Goal: Task Accomplishment & Management: Use online tool/utility

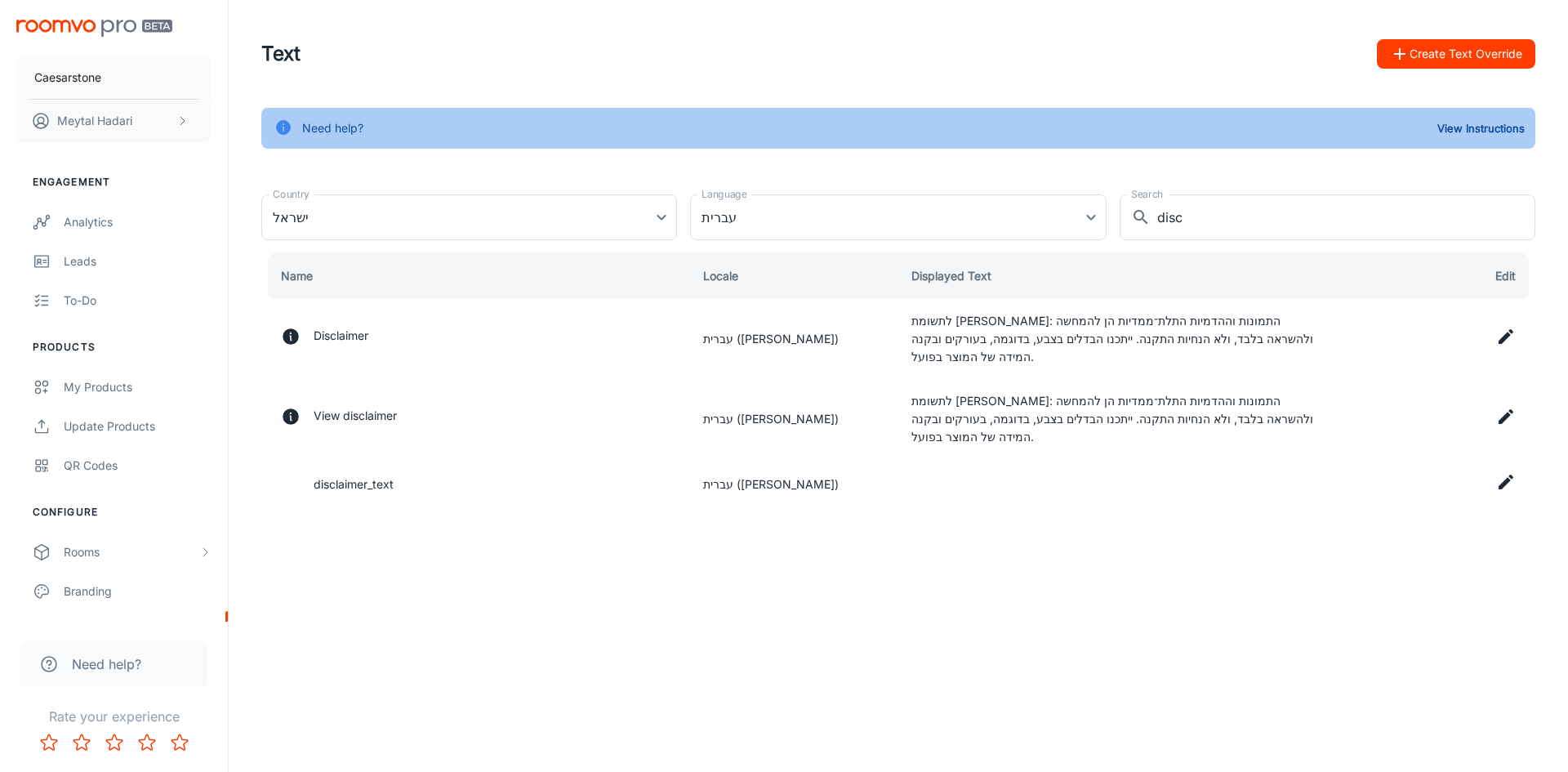
scroll to position [155, 0]
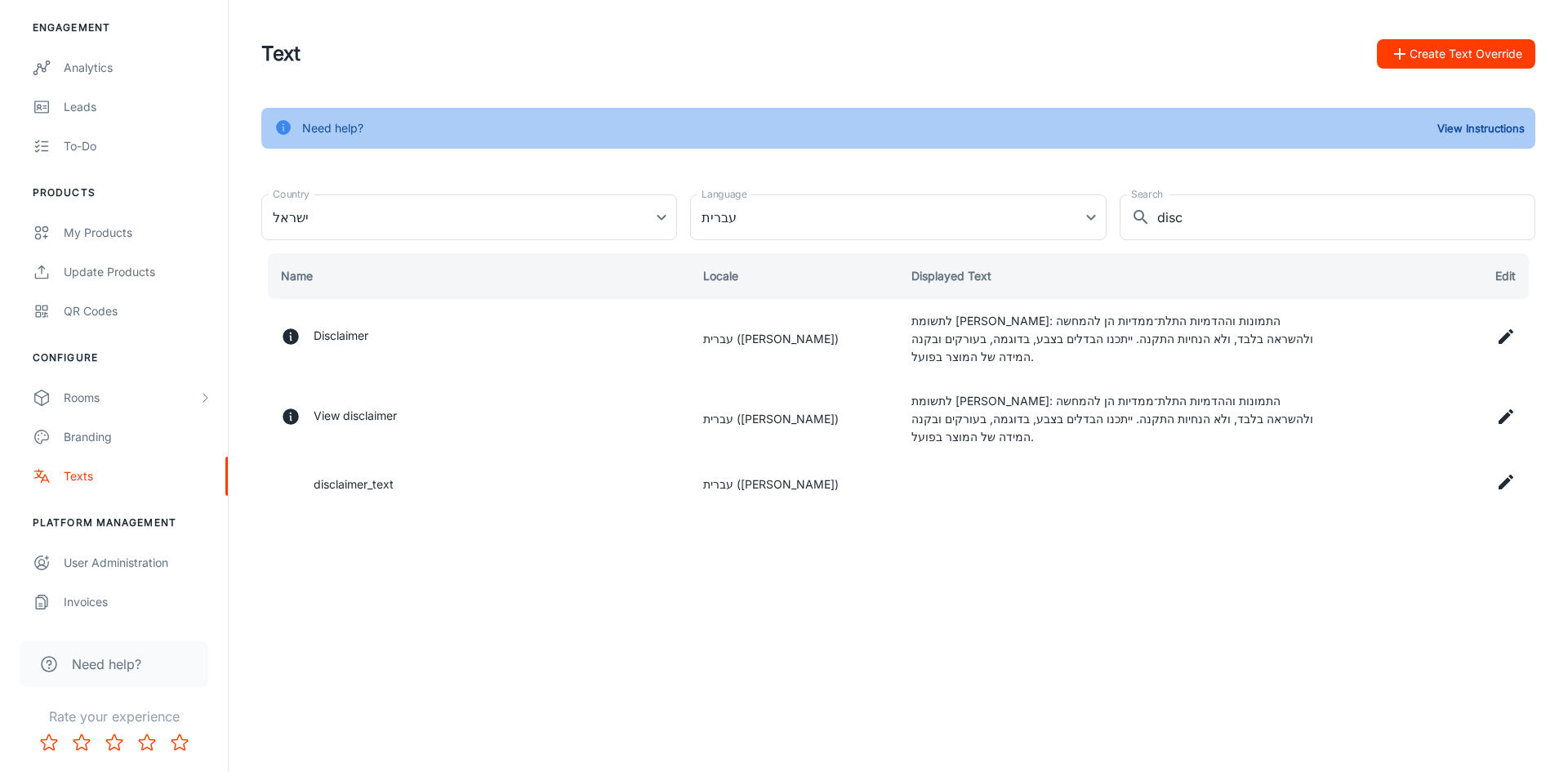
click at [1499, 48] on button "Create Text Override" at bounding box center [1456, 53] width 158 height 29
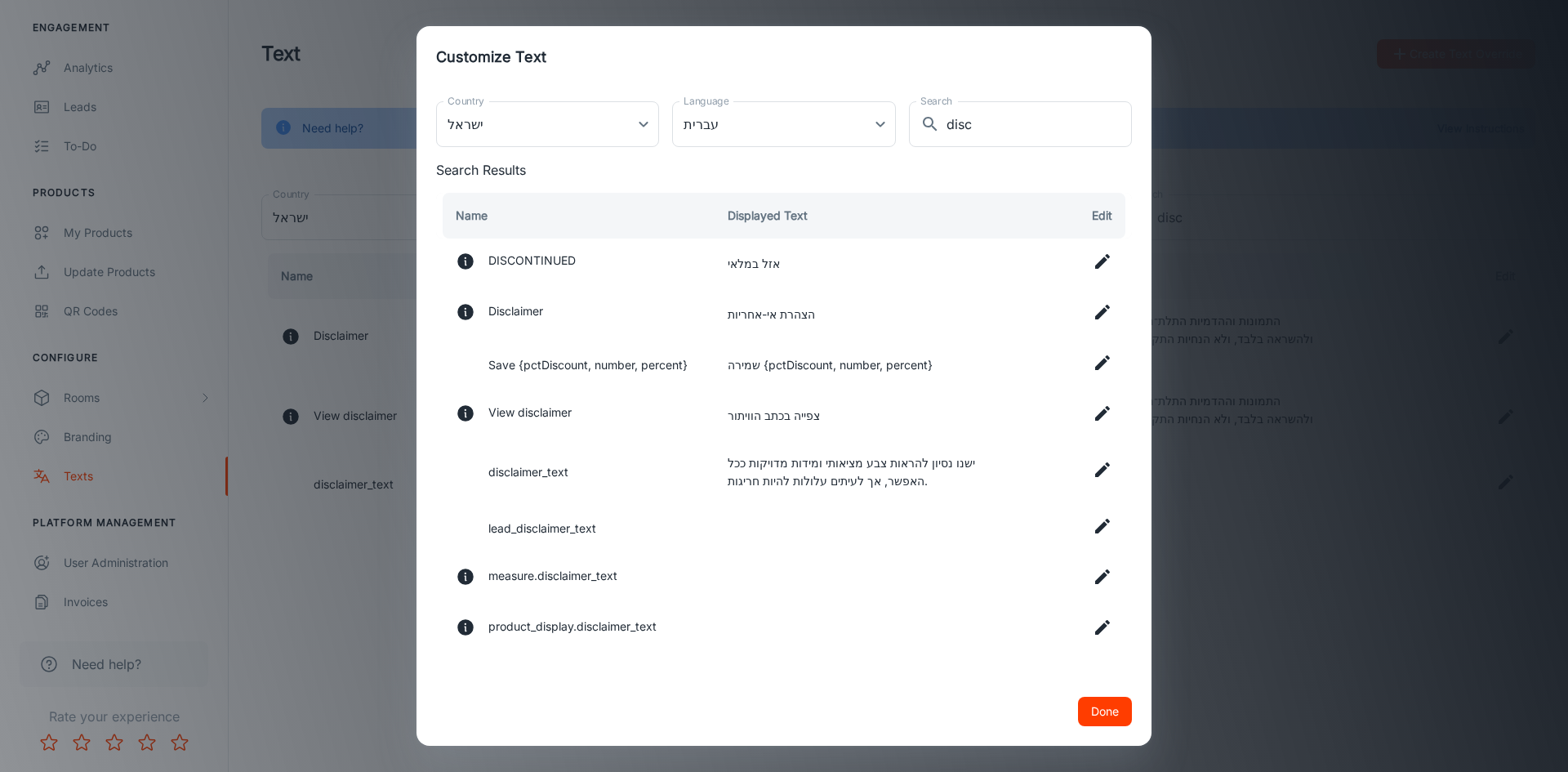
click at [1102, 316] on icon at bounding box center [1102, 312] width 20 height 20
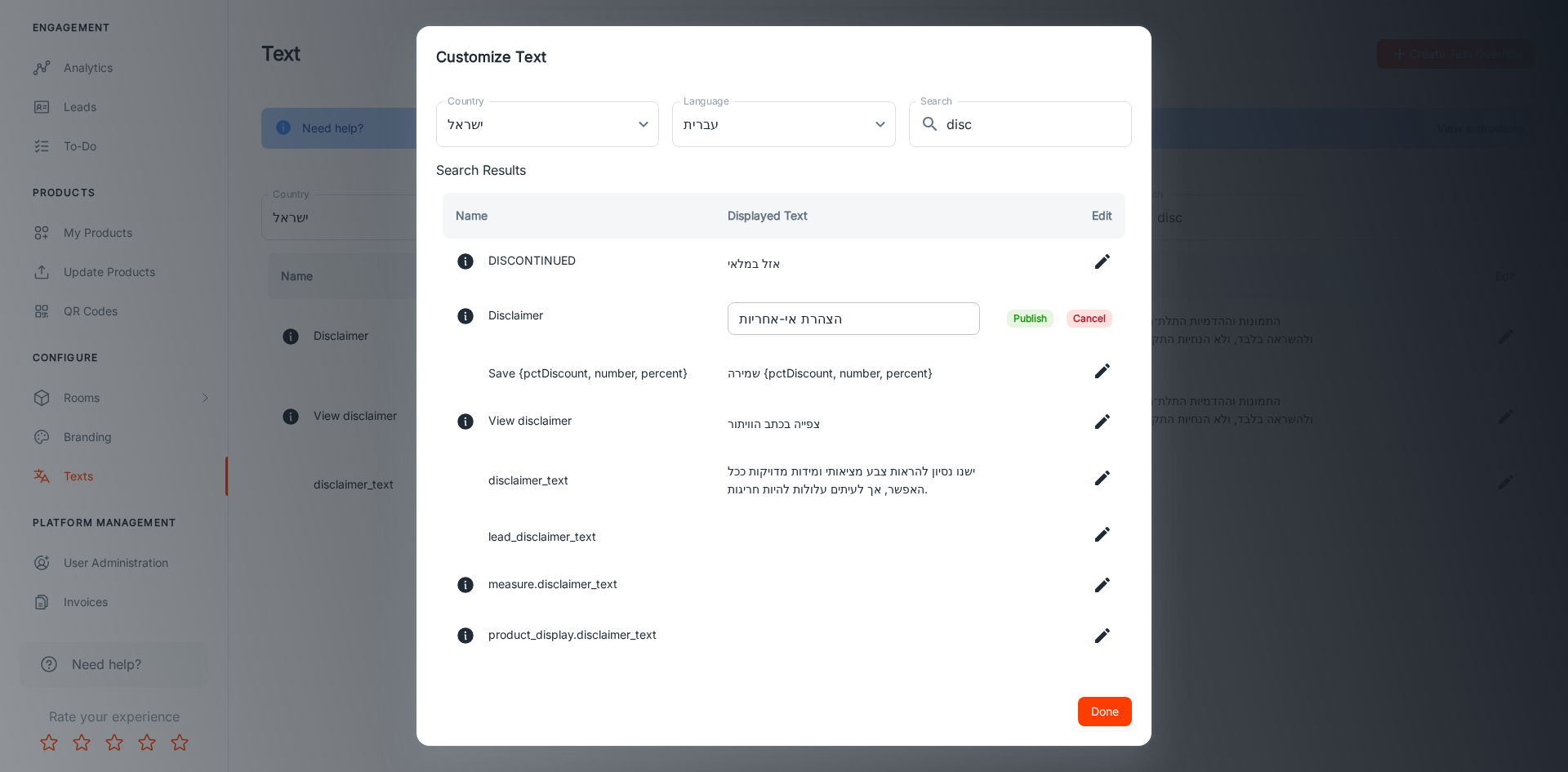
click at [786, 323] on input "הצהרת אי-אחריות" at bounding box center [853, 319] width 252 height 33
paste input "ימו [PERSON_NAME]: תמונות אלו וההדמיות התלת־ממדיות נועדו להשראה בלבד ואינן מהוו…"
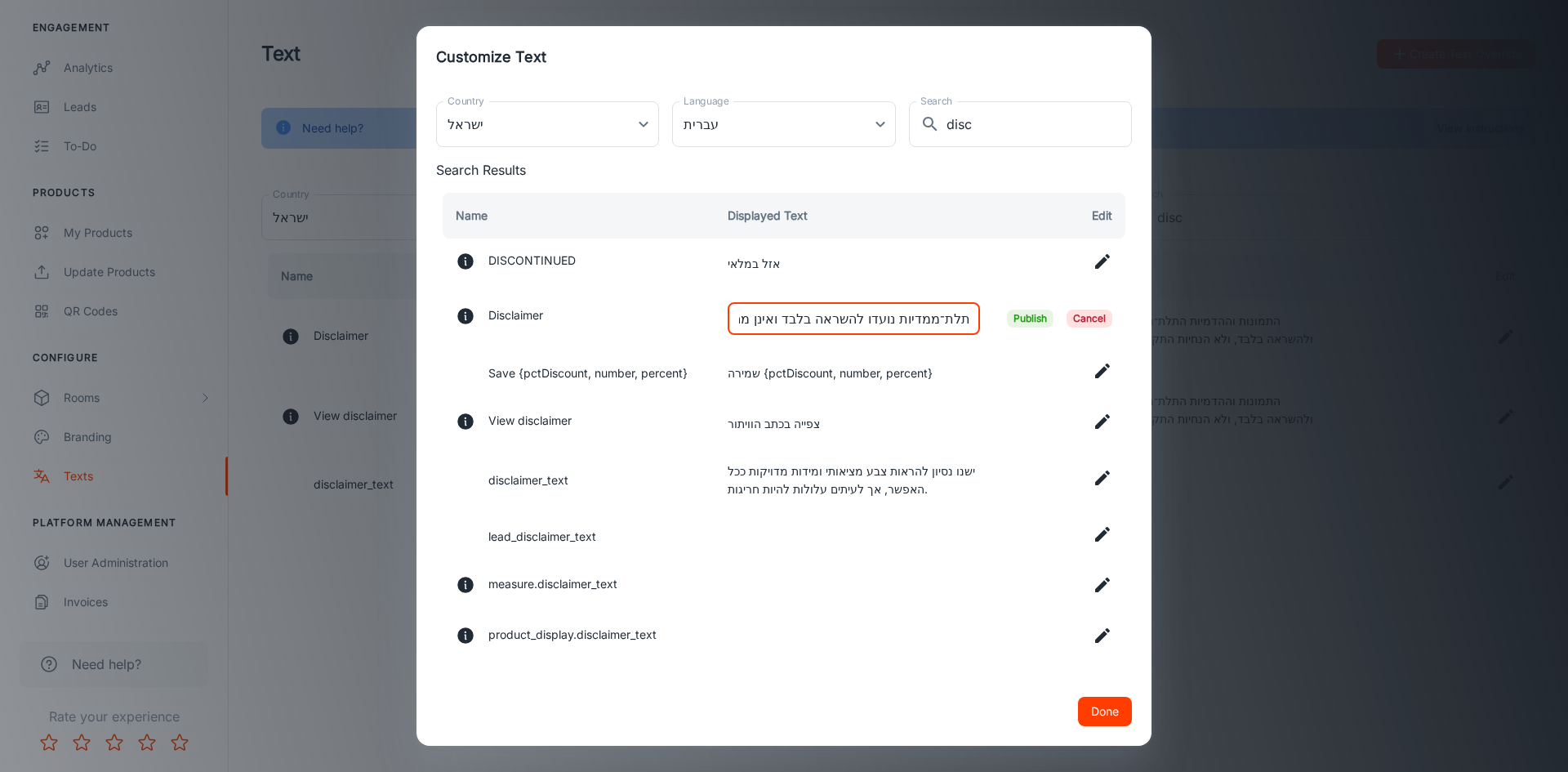
drag, startPoint x: 914, startPoint y: 318, endPoint x: 953, endPoint y: 316, distance: 39.1
click at [953, 316] on input "[PERSON_NAME]: תמונות אלו וההדמיות התלת־ממדיות נועדו להשראה בלבד ואינן מהוות הו…" at bounding box center [853, 319] width 252 height 33
click at [945, 316] on input "[PERSON_NAME]: תמונות אלו וההדמיות התלת־ממדיות נועדו להשראה בלבד ואינן מהוות הו…" at bounding box center [853, 319] width 252 height 33
click at [929, 319] on input "[PERSON_NAME]: תמונות אלו וההדמיות התלת־ממדיות נועדו להשראה בלבד ואינן מהוות הו…" at bounding box center [853, 319] width 252 height 33
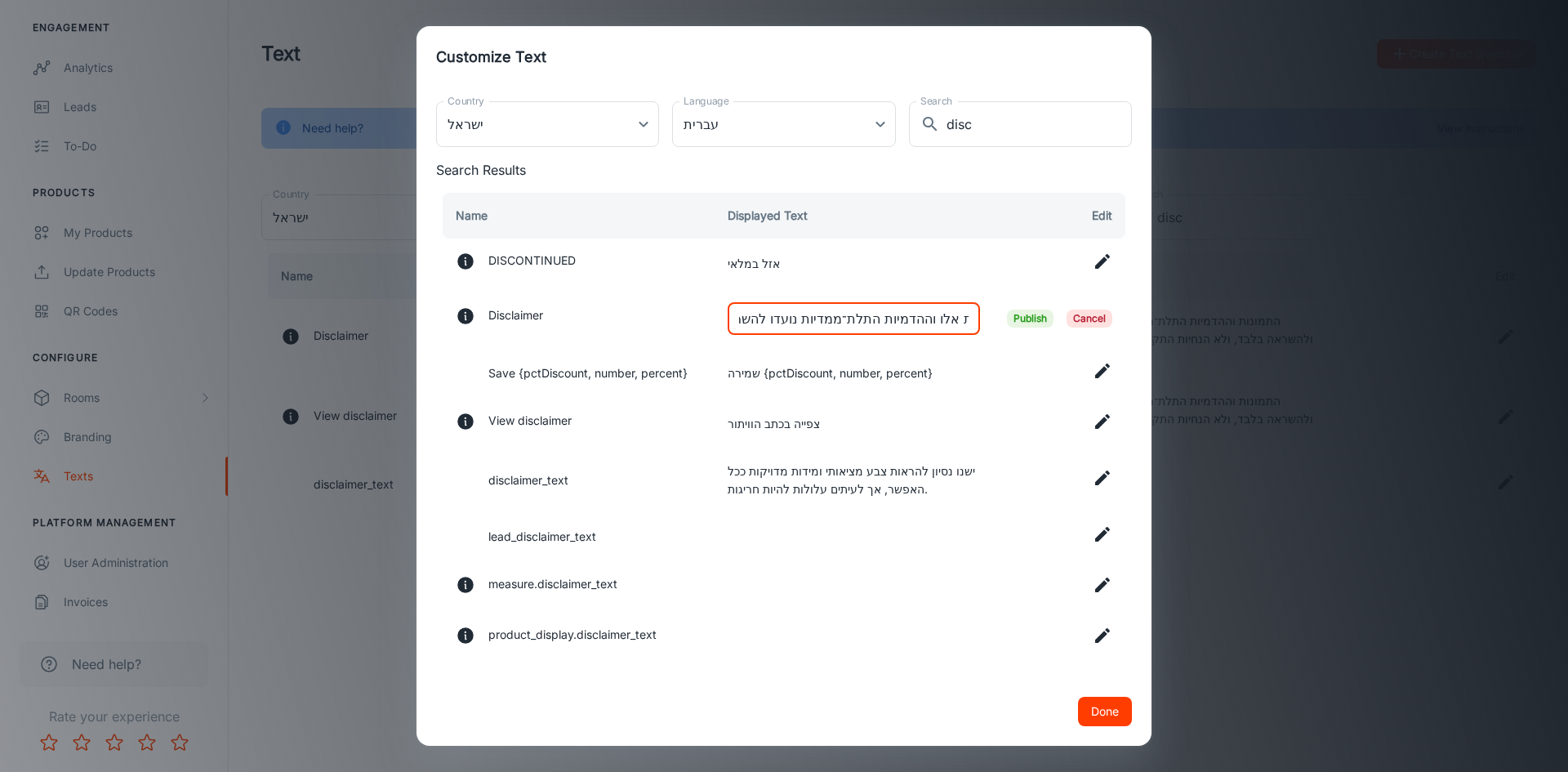
click at [946, 319] on input "שימו: תמונות אלו וההדמיות התלת־ממדיות נועדו להשראה בלבד ואינן מהוות הוראות התקנ…" at bounding box center [853, 319] width 252 height 33
type input "שימו: תמונות אלו וההדמיות התלת־ממדיות נועדו להשראה בלבד ואינן מהוות הוראות התקנ…"
click at [1076, 316] on span "Cancel" at bounding box center [1089, 318] width 46 height 18
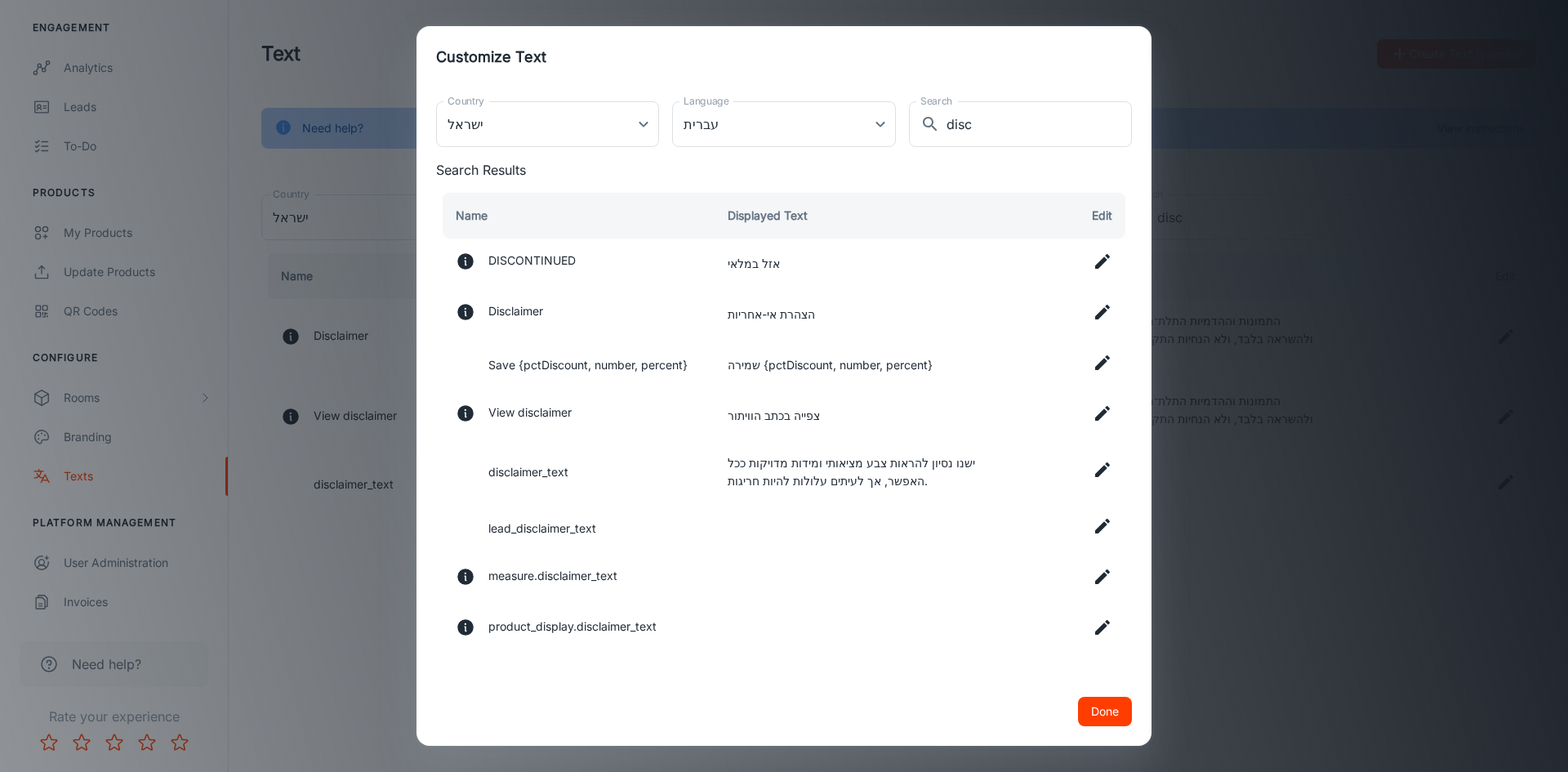
click at [1104, 311] on icon at bounding box center [1102, 312] width 15 height 15
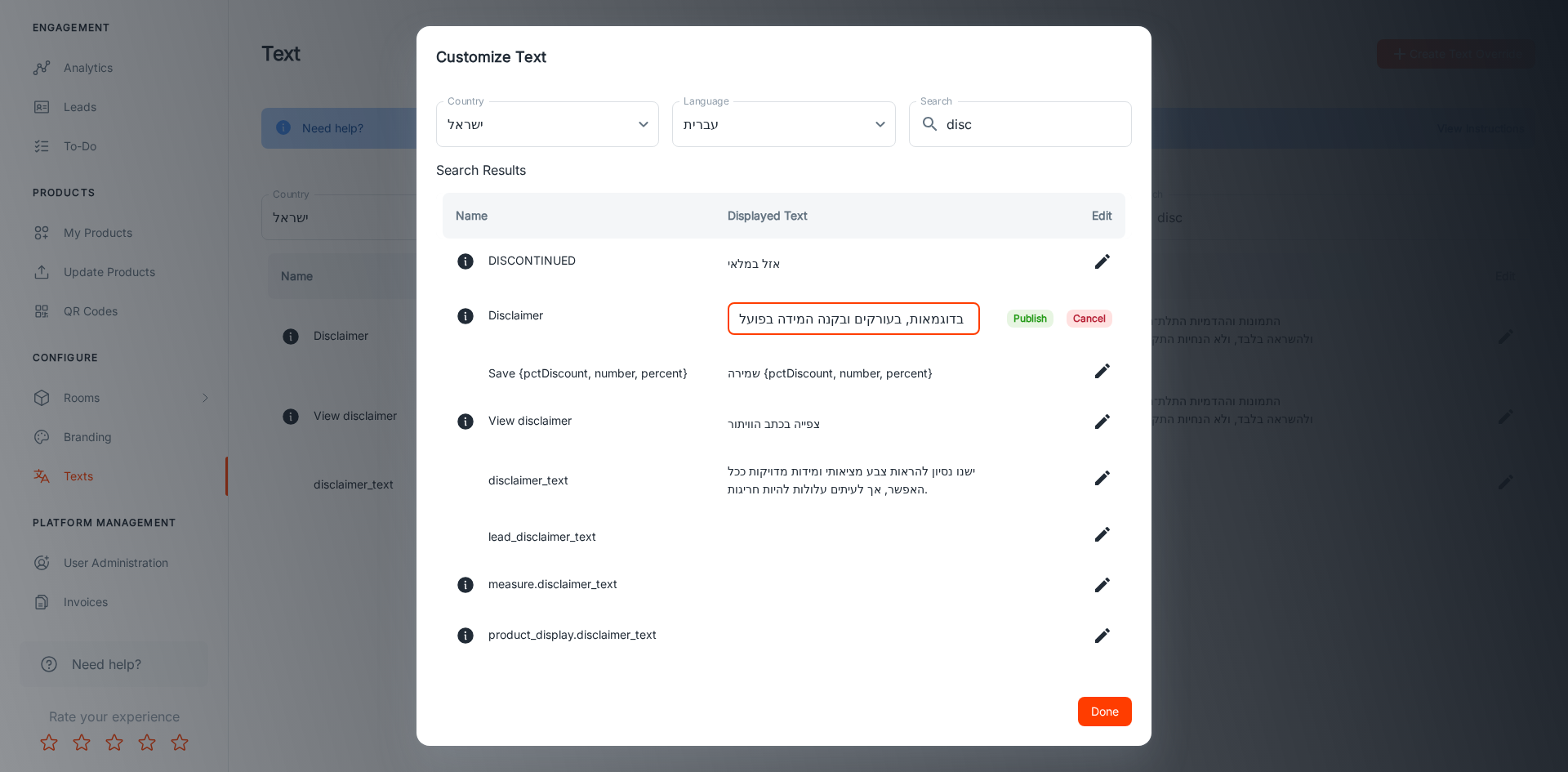
click at [886, 324] on input "שימו: תמונות אלו וההדמיות התלת־ממדיות נועדו להשראה בלבד ואינן מהוות הוראות התקנ…" at bounding box center [853, 319] width 252 height 33
paste input "[PERSON_NAME]: תמונות אלו וההדמיות התלת־ממדיות נועדו להשראה בלבד ואינן מהוות הו…"
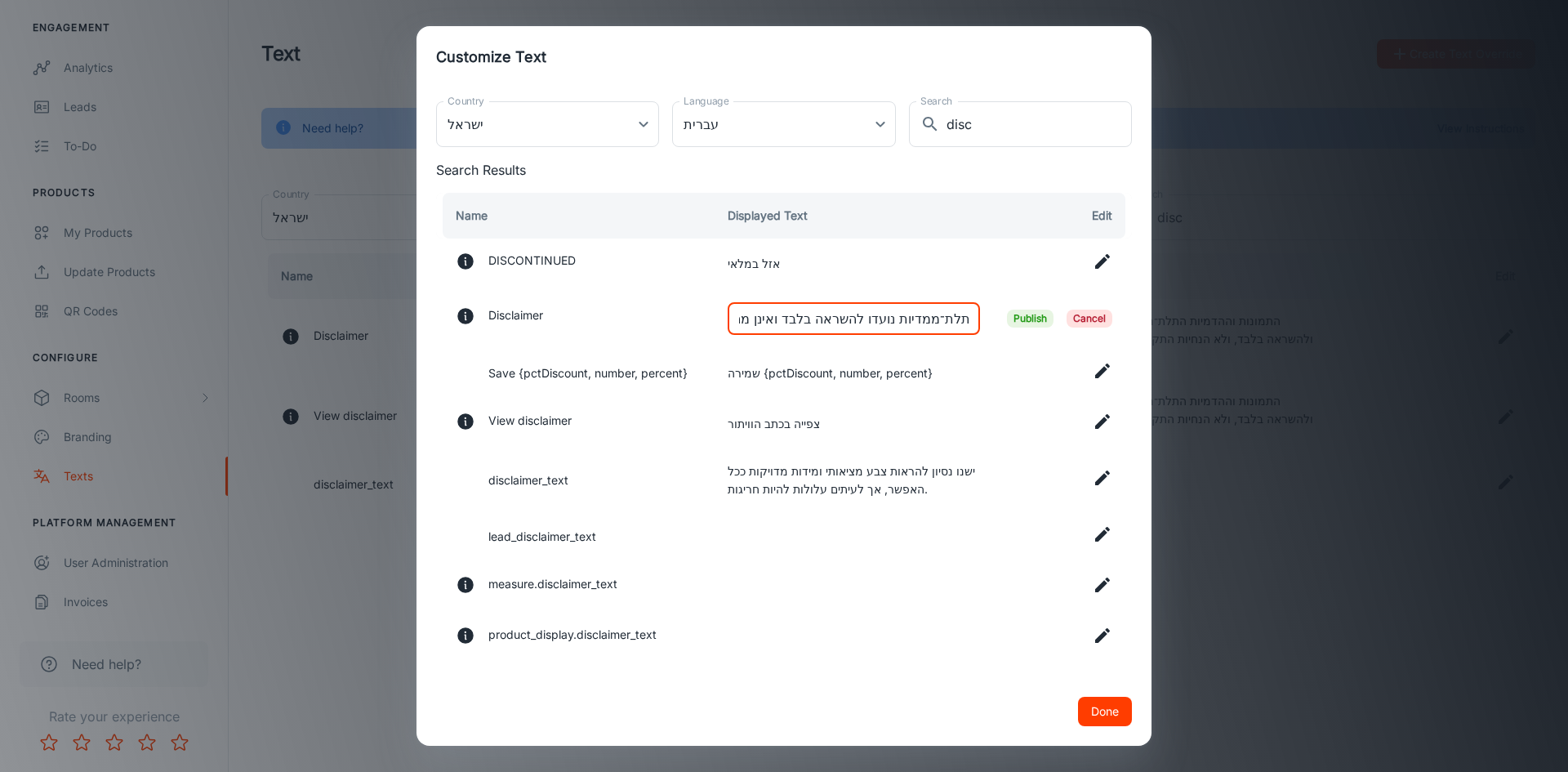
drag, startPoint x: 929, startPoint y: 317, endPoint x: 951, endPoint y: 317, distance: 22.0
click at [951, 317] on input "[PERSON_NAME]: תמונות אלו וההדמיות התלת־ממדיות נועדו להשראה בלבד ואינן מהוות הו…" at bounding box center [853, 319] width 252 height 33
click at [933, 314] on input "לתשומת [PERSON_NAME]: תמונות אלו וההדמיות התלת־ממדיות נועדו להשראה בלבד ואינן מ…" at bounding box center [853, 319] width 252 height 33
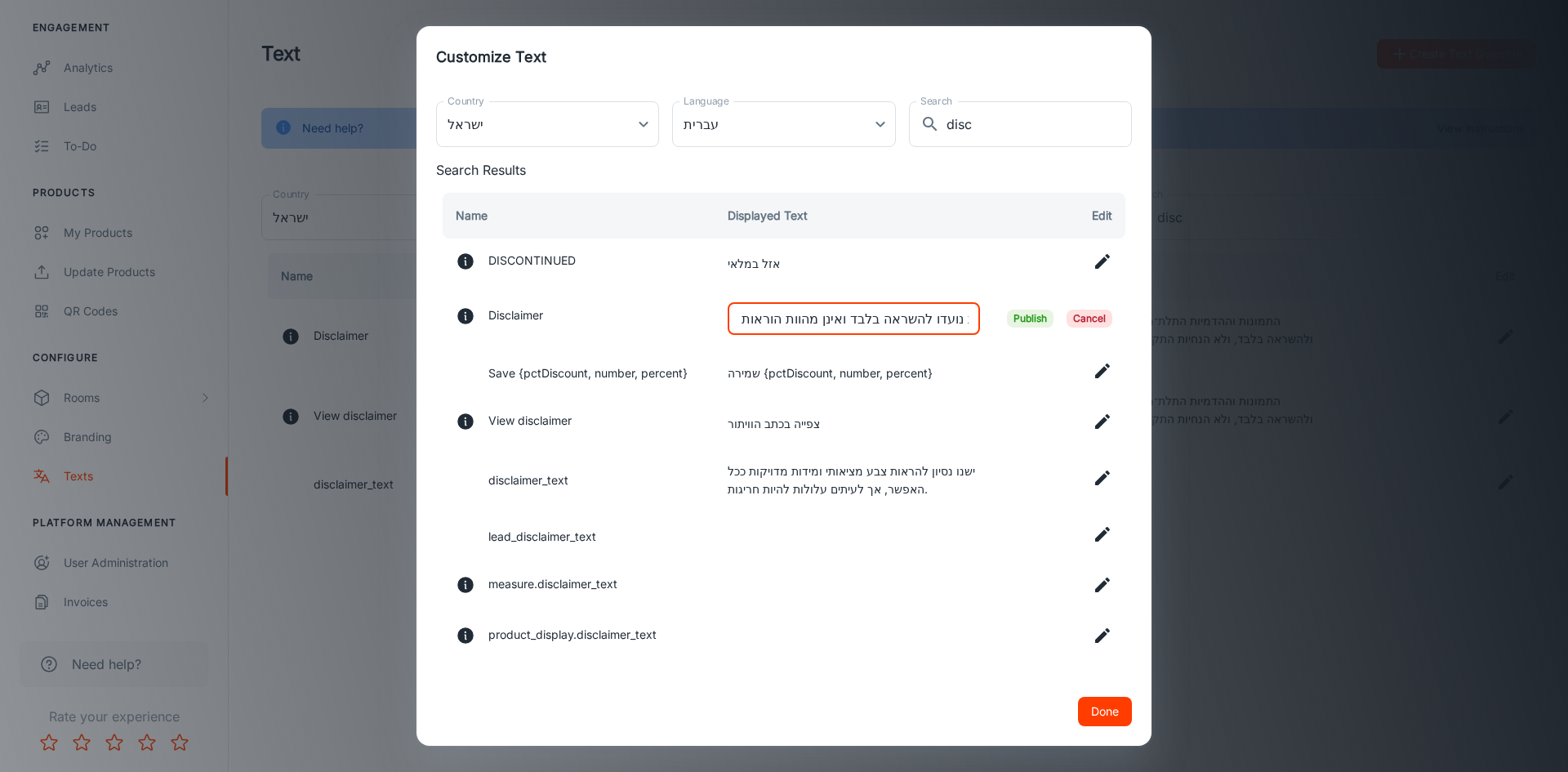
click at [933, 314] on input "לתשומת [PERSON_NAME]: תמונות אלו וההדמיות התלת־ממדיות נועדו להשראה בלבד ואינן מ…" at bounding box center [853, 319] width 252 height 33
type input "לתשומת [PERSON_NAME]: תמונות אלו וההדמיות התלת־ממדיות נועדו להשראה בלבד ואינן מ…"
click at [1016, 320] on span "Publish" at bounding box center [1030, 318] width 47 height 18
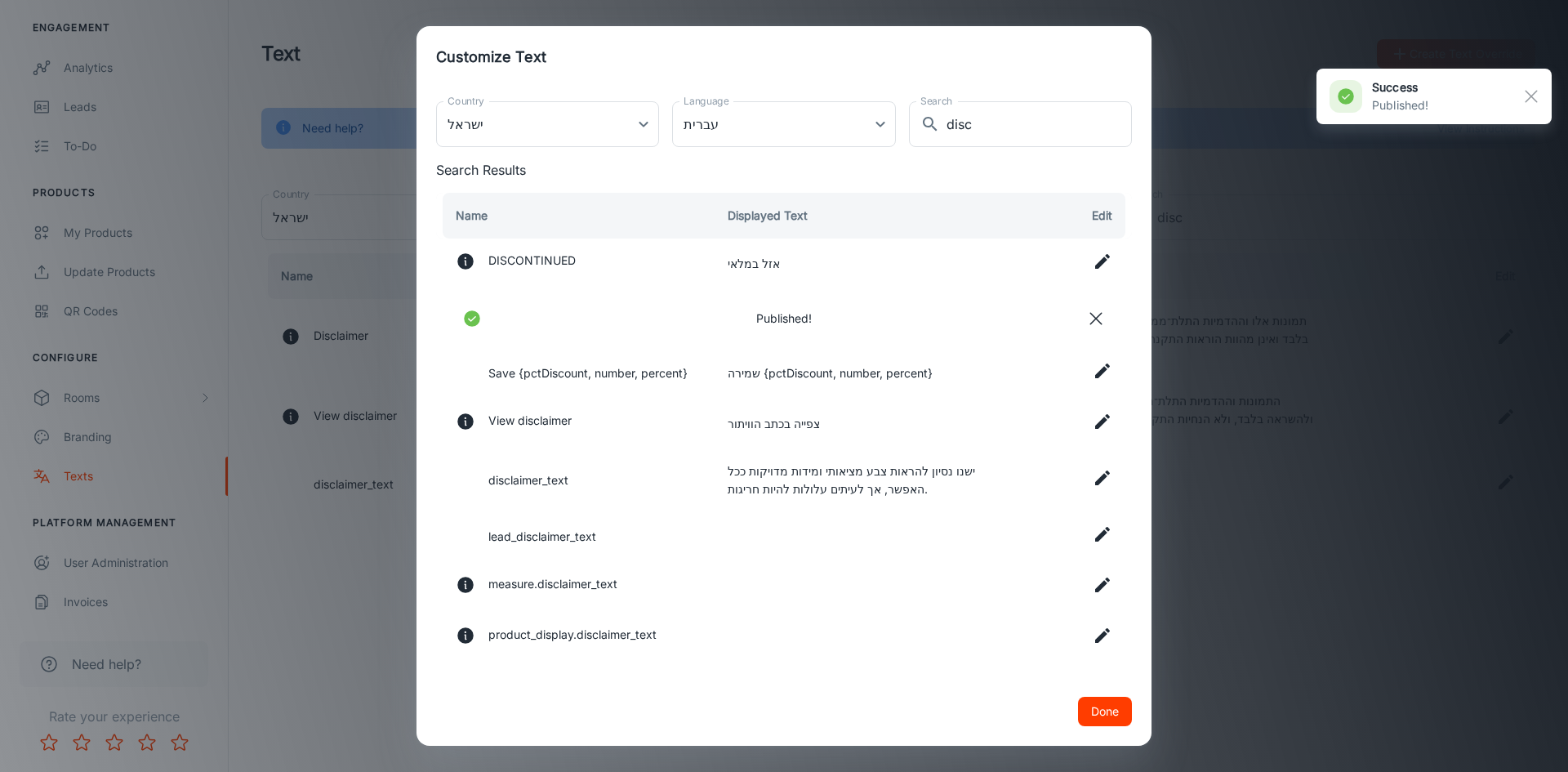
click at [1094, 423] on icon at bounding box center [1102, 421] width 20 height 20
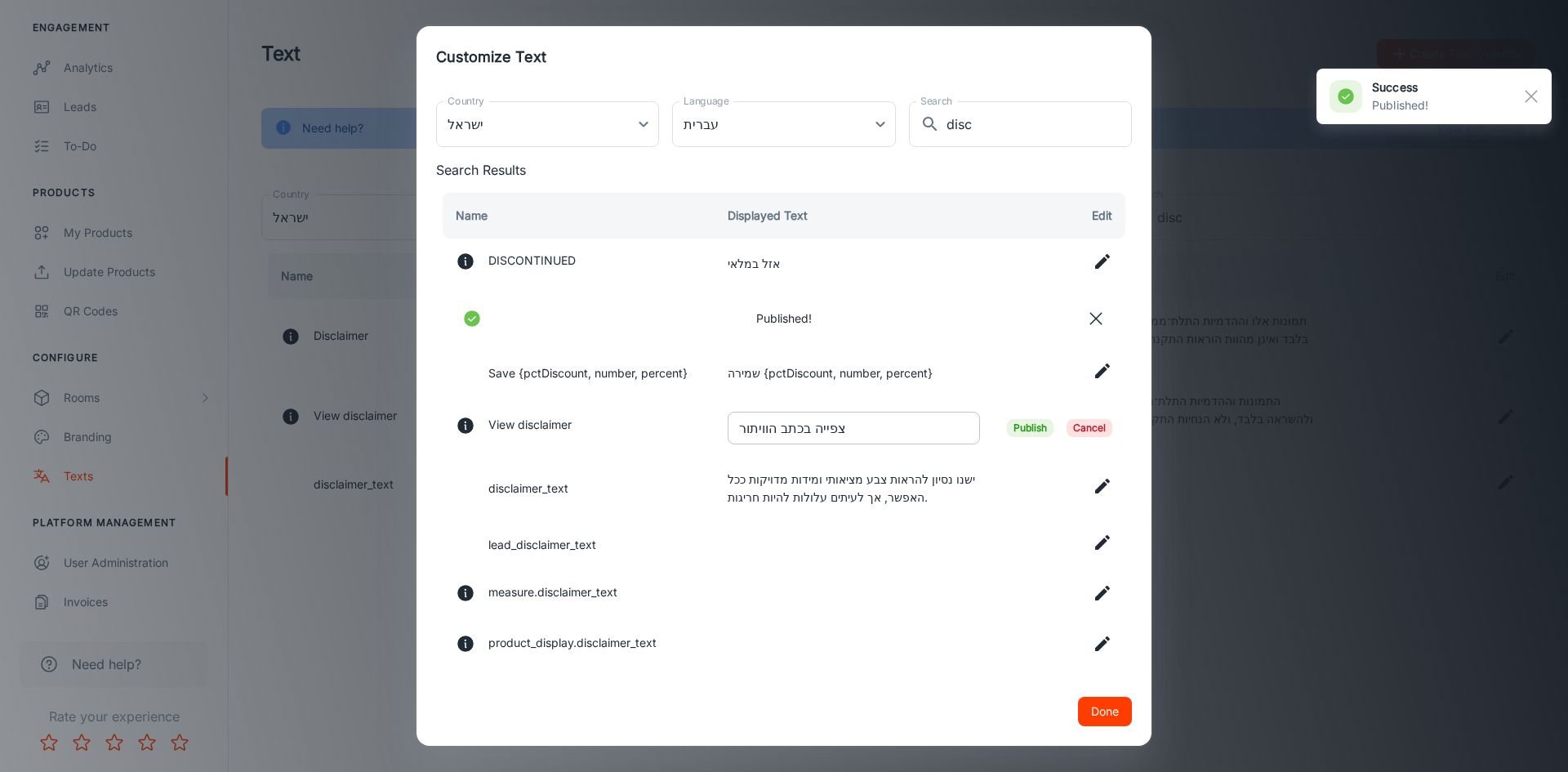
click at [895, 433] on input "צפייה בכתב הוויתור" at bounding box center [853, 427] width 252 height 33
click at [895, 434] on input "צפייה בכתב הוויתור" at bounding box center [853, 427] width 252 height 33
paste input "תשומת [PERSON_NAME]: תמונות אלו וההדמיות התלת־ממדיות נועדו להשראה בלבד ואינן מה…"
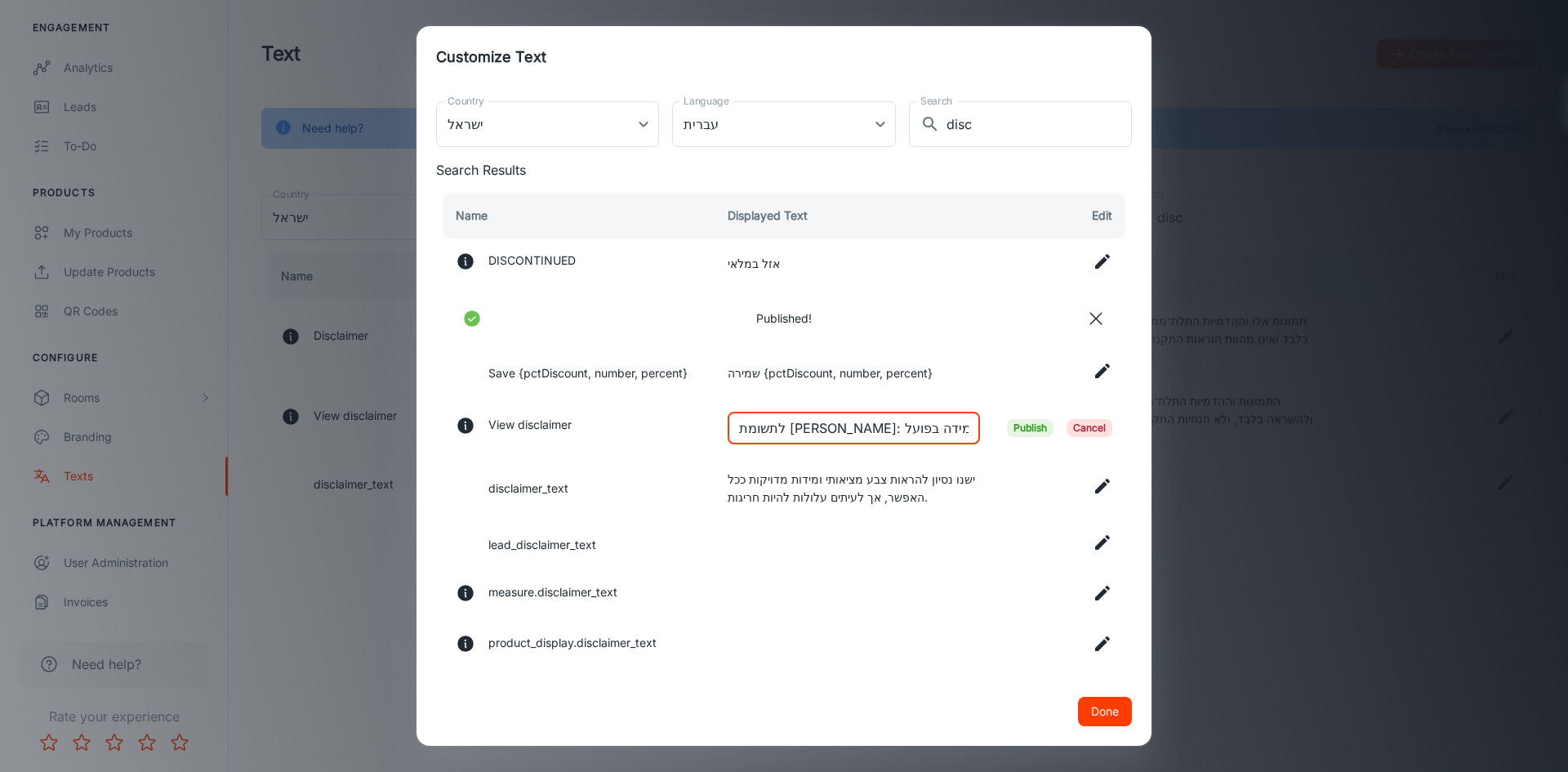
scroll to position [0, 634]
type input "לתשומת [PERSON_NAME]: תמונות אלו וההדמיות התלת־ממדיות נועדו להשראה בלבד ואינן מ…"
click at [1016, 429] on span "Publish" at bounding box center [1030, 427] width 47 height 18
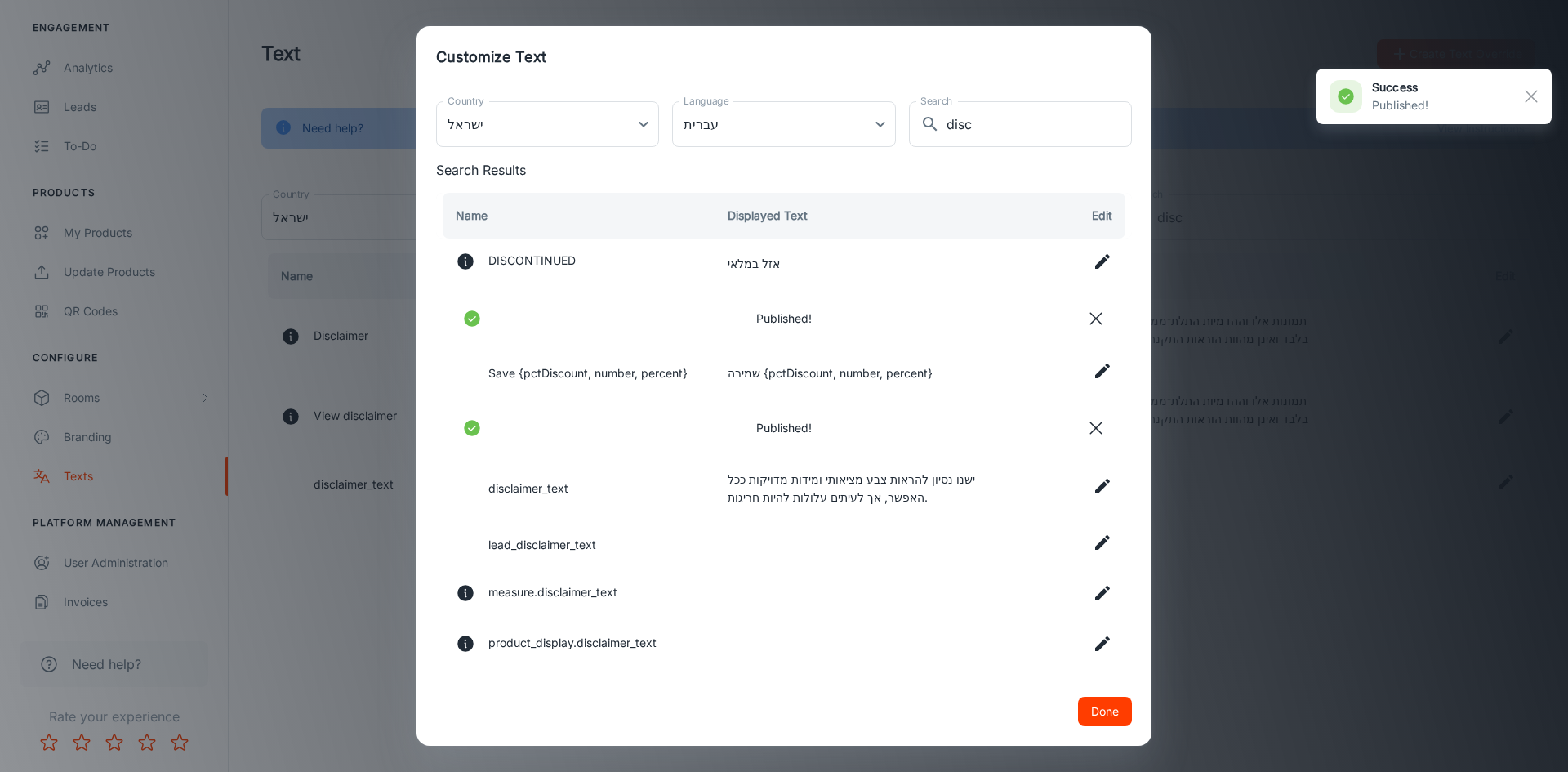
click at [1093, 485] on icon at bounding box center [1102, 485] width 20 height 20
click at [913, 491] on input "ישנו נסיון להראות צבע מציאותי ומידות מדויקות ככל האפשר, אך לעיתים עלולות להיות …" at bounding box center [853, 486] width 252 height 33
click at [912, 491] on input "ישנו נסיון להראות צבע מציאותי ומידות מדויקות ככל האפשר, אך לעיתים עלולות להיות …" at bounding box center [853, 486] width 252 height 33
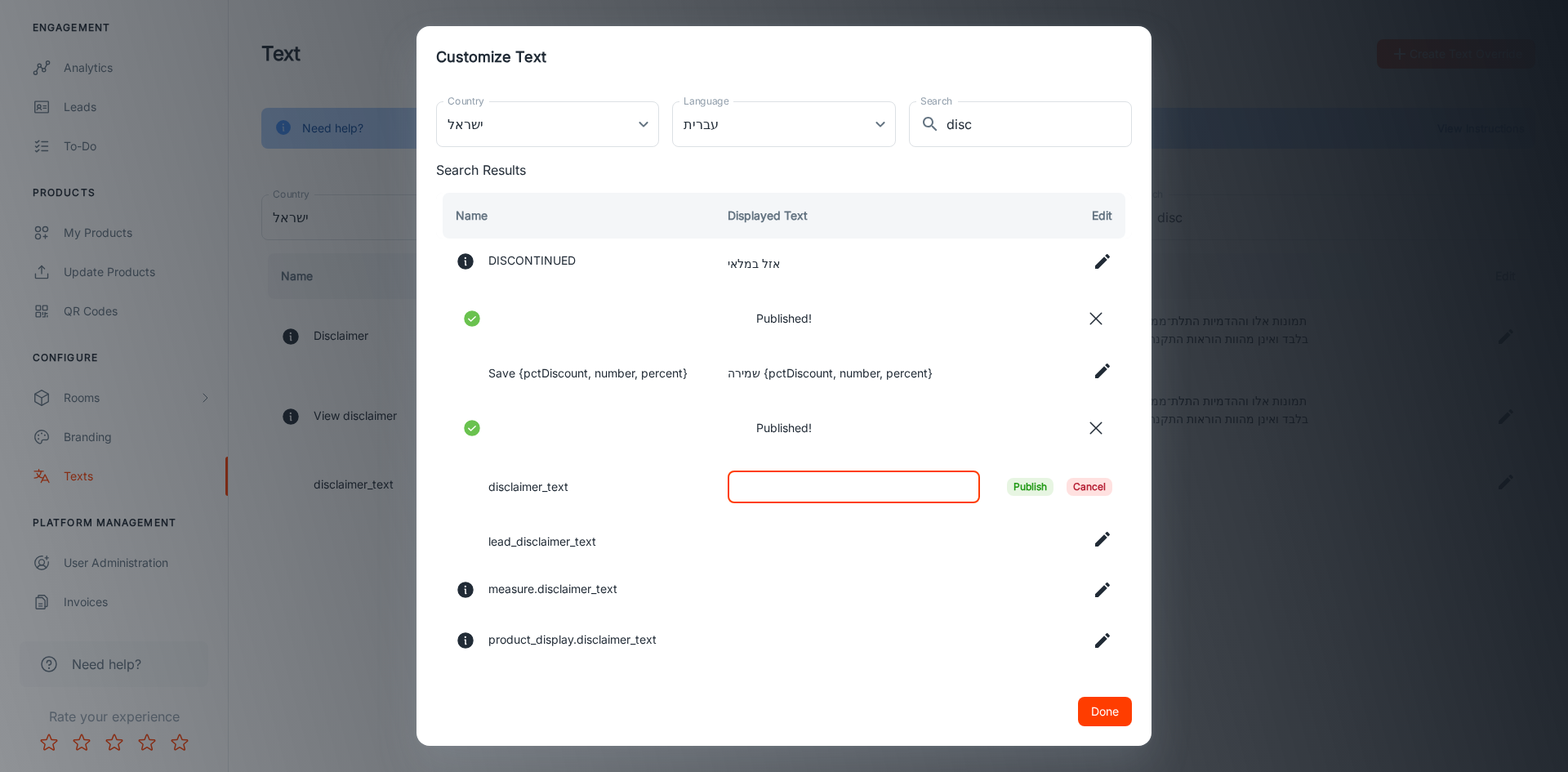
click at [1012, 486] on span "Publish" at bounding box center [1030, 486] width 47 height 18
click at [1097, 718] on button "Done" at bounding box center [1105, 711] width 54 height 29
